Goal: Entertainment & Leisure: Consume media (video, audio)

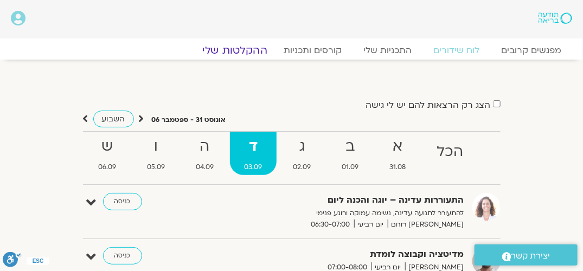
click at [243, 49] on link "ההקלטות שלי" at bounding box center [234, 50] width 91 height 13
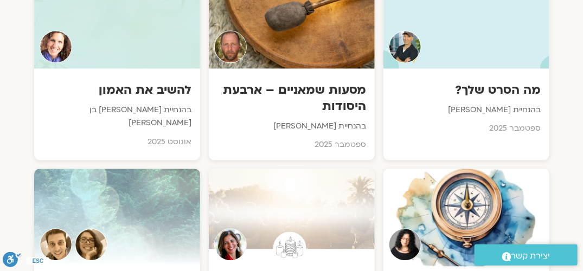
scroll to position [705, 0]
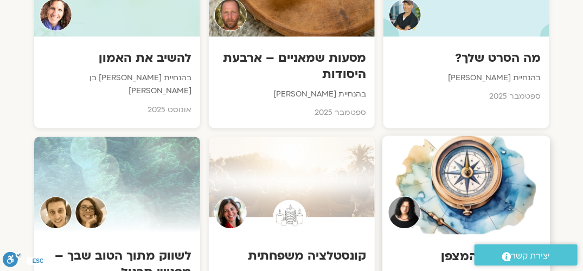
click at [475, 177] on div at bounding box center [466, 185] width 168 height 99
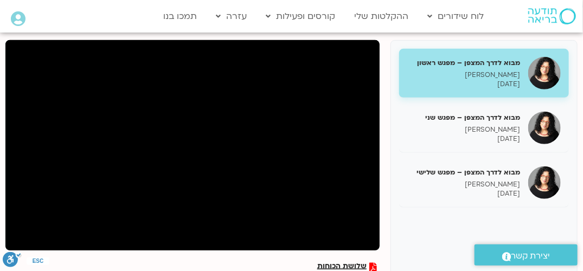
scroll to position [108, 0]
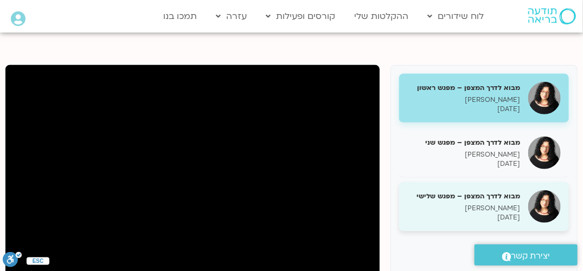
click at [483, 209] on p "ארנינה קשתן" at bounding box center [463, 208] width 113 height 9
